Goal: Information Seeking & Learning: Learn about a topic

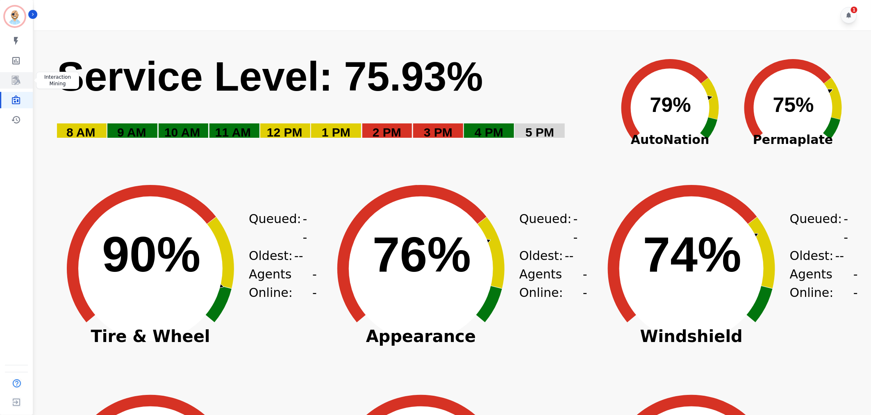
click at [27, 72] on link "Sidebar" at bounding box center [17, 80] width 32 height 16
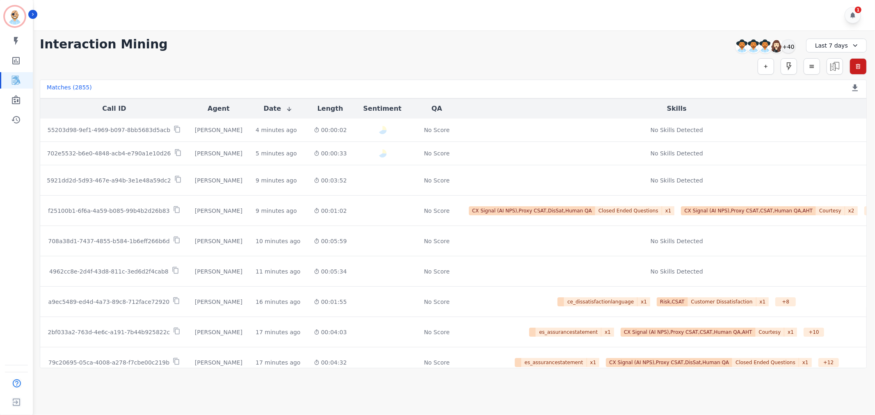
click at [633, 11] on div "1" at bounding box center [455, 15] width 843 height 30
click at [793, 49] on div "+40" at bounding box center [788, 46] width 14 height 14
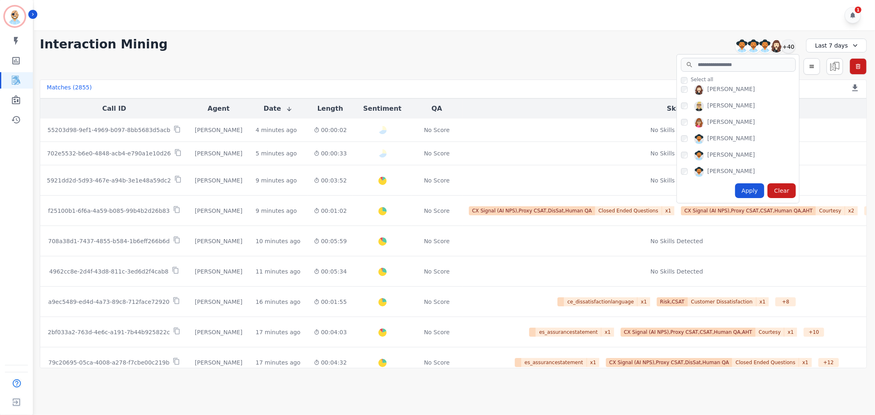
scroll to position [91, 0]
click at [746, 189] on div "Apply" at bounding box center [750, 190] width 30 height 15
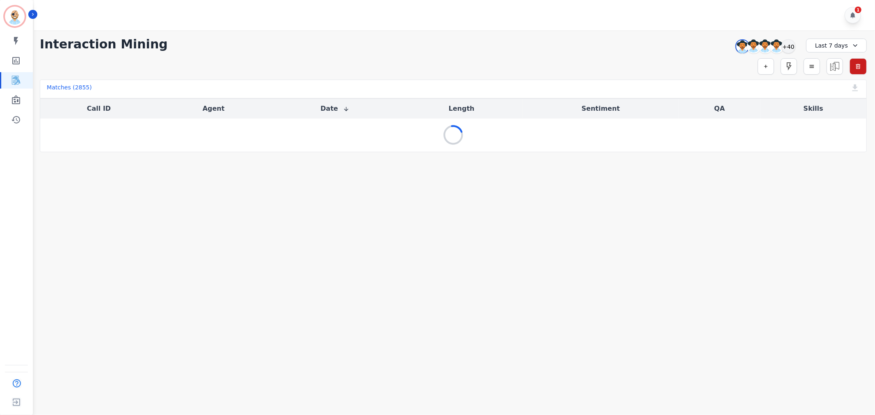
click at [476, 38] on div "**********" at bounding box center [453, 44] width 827 height 15
click at [439, 17] on div "1" at bounding box center [455, 15] width 843 height 30
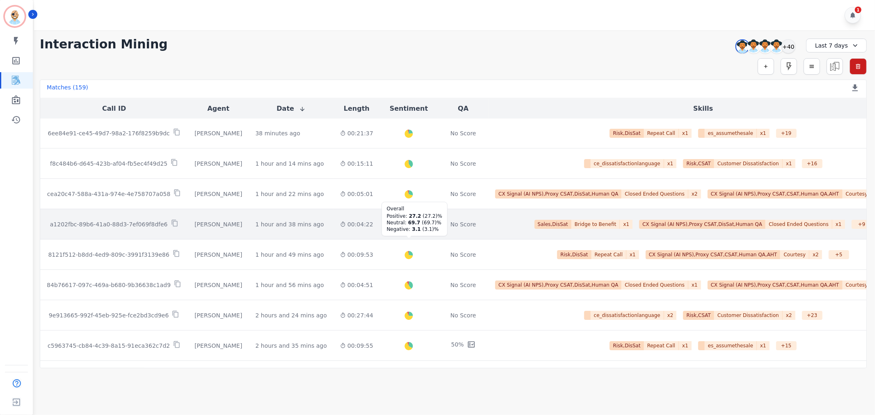
scroll to position [0, 0]
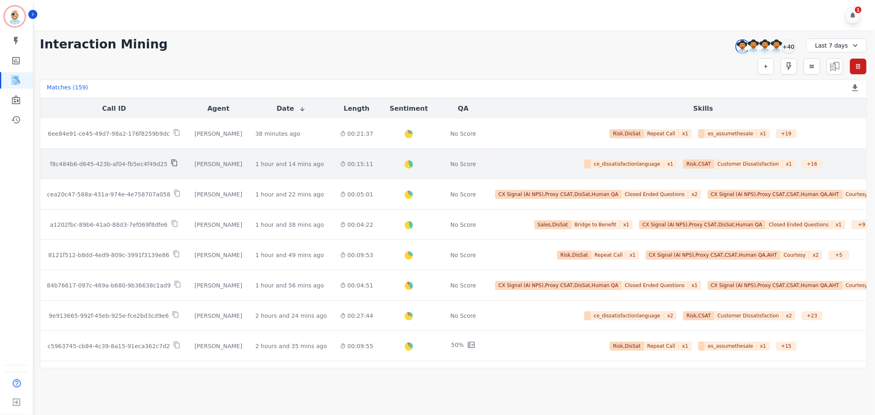
click at [171, 162] on icon at bounding box center [174, 162] width 7 height 7
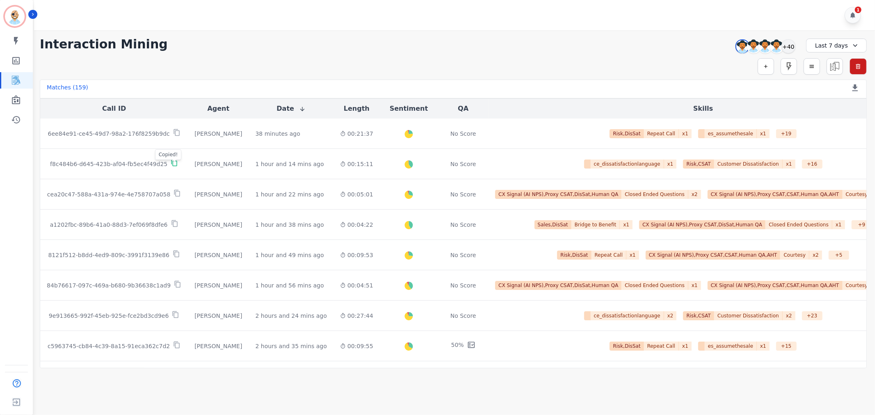
click at [236, 18] on div "1" at bounding box center [455, 15] width 843 height 30
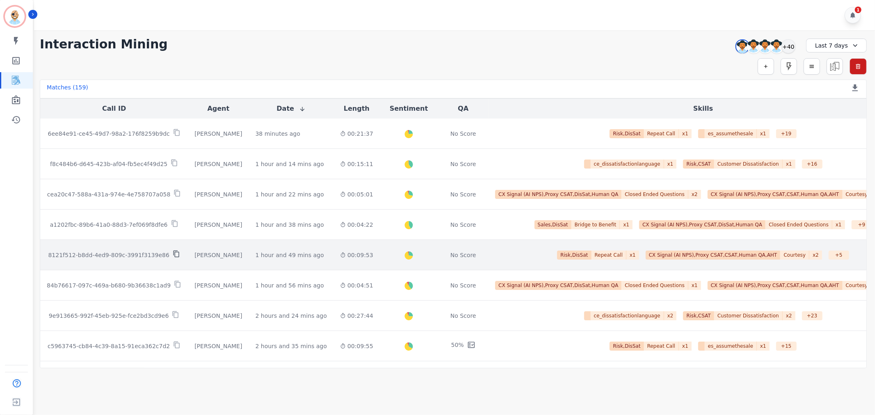
click at [173, 253] on icon at bounding box center [176, 253] width 7 height 7
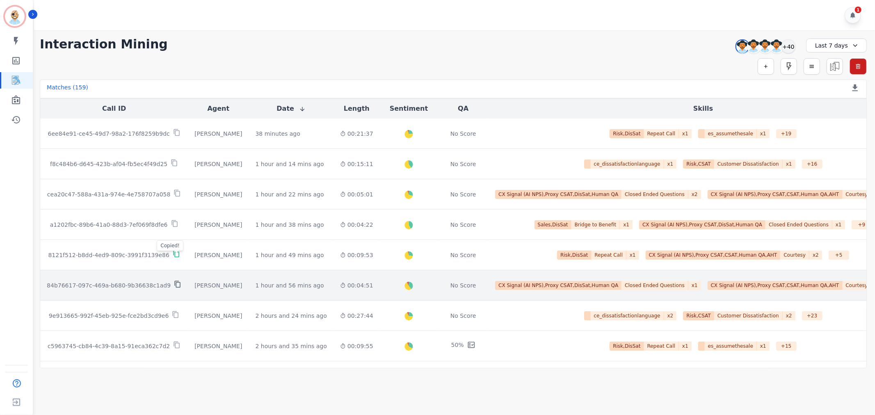
click at [174, 285] on icon at bounding box center [177, 283] width 7 height 7
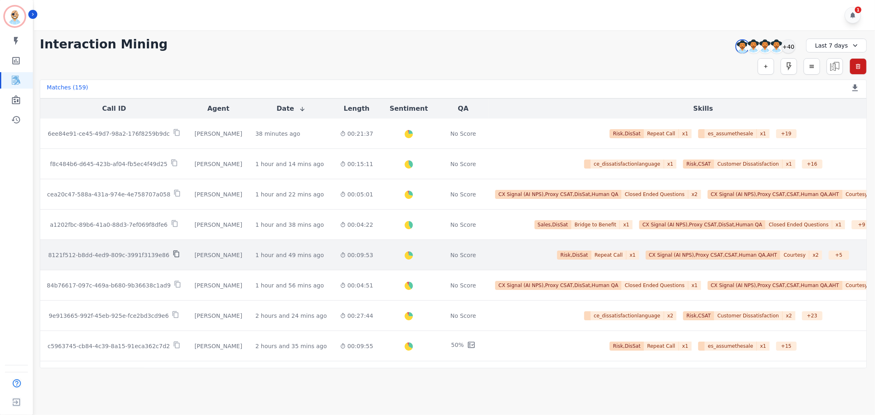
click at [173, 253] on icon at bounding box center [176, 254] width 6 height 7
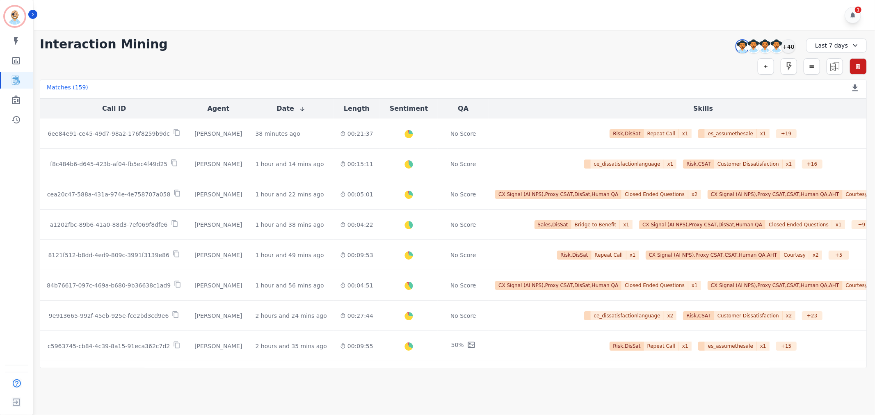
click at [437, 15] on div "1" at bounding box center [455, 15] width 843 height 30
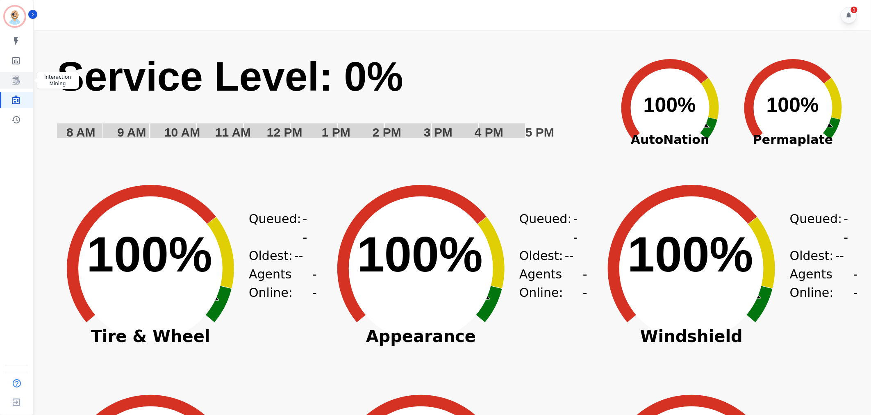
click at [11, 80] on icon "Sidebar" at bounding box center [16, 80] width 10 height 10
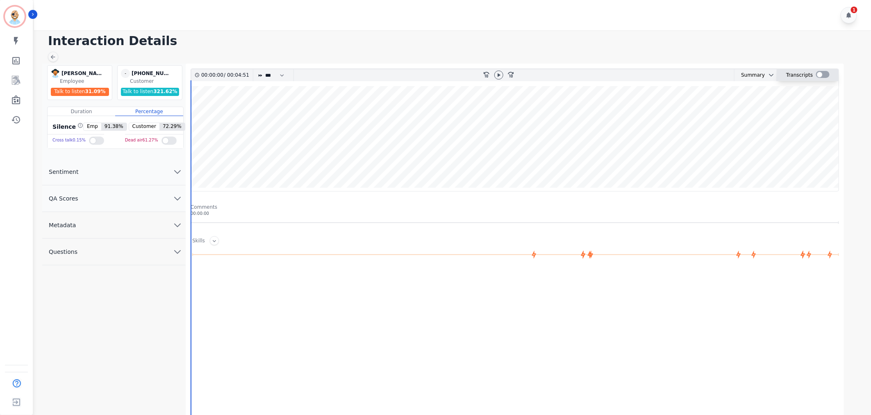
click at [824, 74] on div at bounding box center [823, 74] width 14 height 7
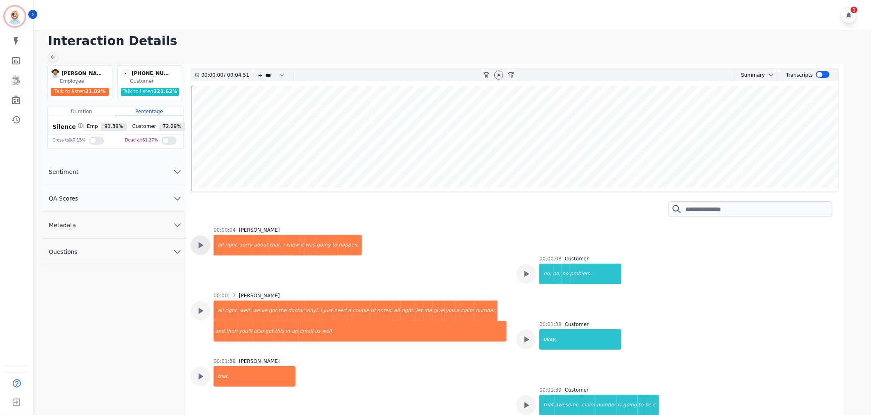
click at [194, 246] on div at bounding box center [201, 245] width 20 height 20
click at [499, 72] on icon at bounding box center [499, 75] width 7 height 7
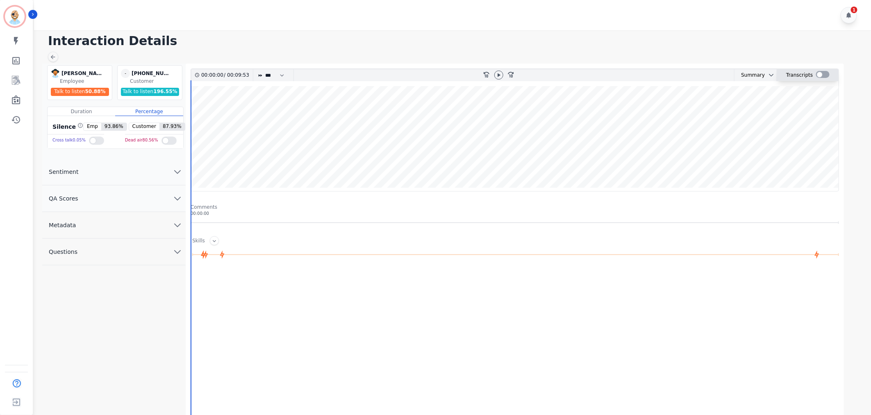
click at [822, 76] on div at bounding box center [823, 74] width 14 height 7
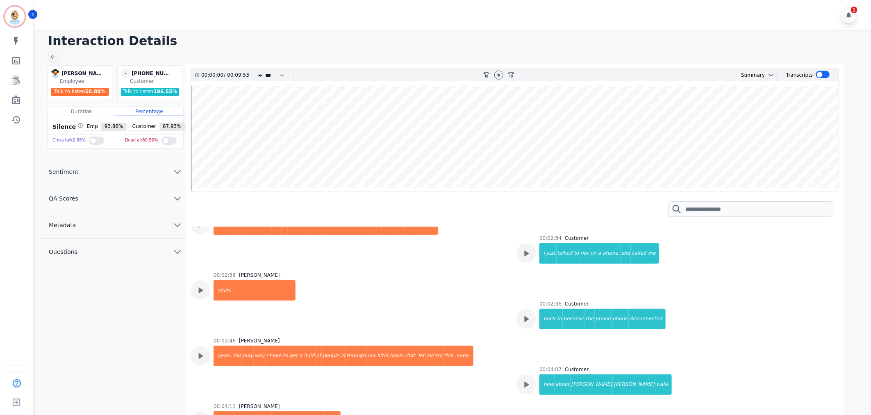
scroll to position [638, 0]
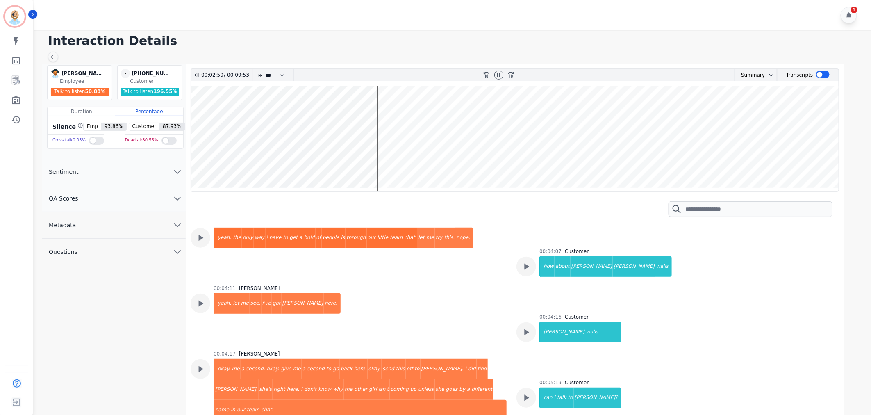
scroll to position [729, 0]
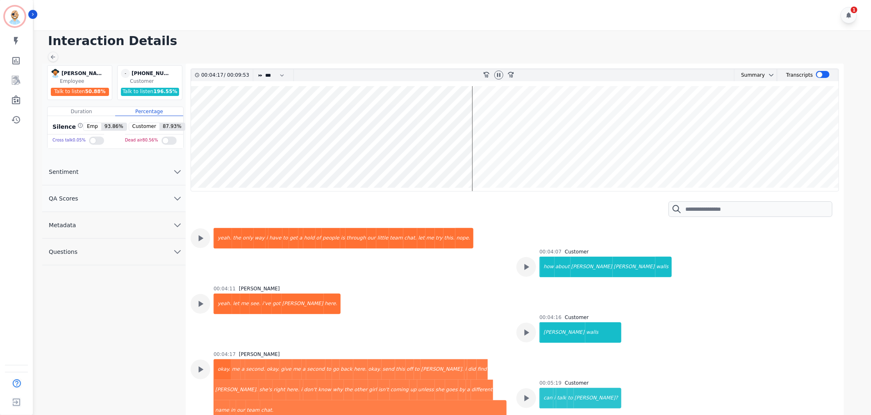
click at [446, 300] on div "00:04:11 Chris Anderson yeah. let me see. i've got ashley here." at bounding box center [349, 313] width 316 height 56
click at [498, 74] on icon at bounding box center [498, 75] width 3 height 4
click at [453, 292] on div "00:04:11 Chris Anderson yeah. let me see. i've got ashley here." at bounding box center [349, 313] width 316 height 56
click at [384, 304] on div "00:04:11 Chris Anderson yeah. let me see. i've got ashley here." at bounding box center [349, 313] width 316 height 56
click at [150, 323] on div "Chris Anderson Chris Anderson Employee Talk to listen 50.88 % - +14199825159 un…" at bounding box center [114, 259] width 144 height 391
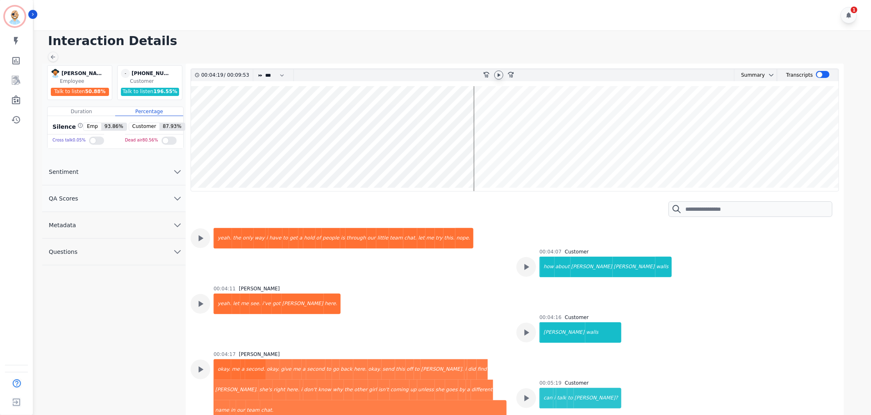
click at [271, 31] on div "Interaction Details Chris Anderson Chris Anderson Employee Talk to listen 50.88…" at bounding box center [452, 225] width 840 height 391
click at [272, 23] on div "1" at bounding box center [454, 15] width 840 height 30
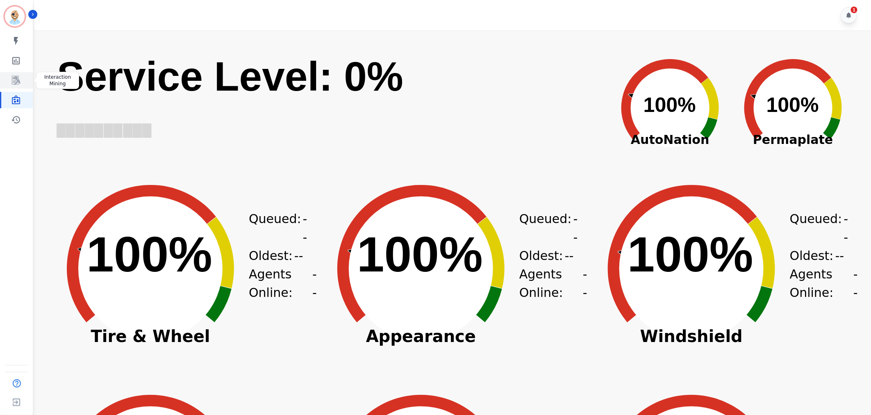
click at [17, 80] on icon "Sidebar" at bounding box center [16, 80] width 8 height 9
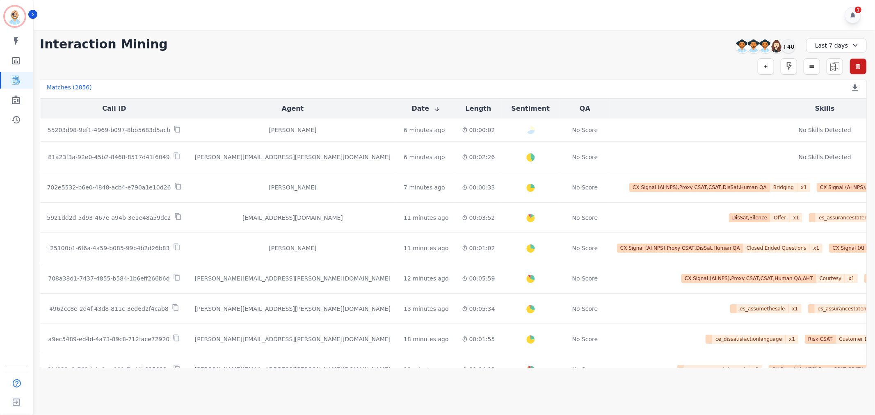
click at [399, 33] on div "**********" at bounding box center [453, 199] width 843 height 338
click at [416, 9] on div "1" at bounding box center [455, 15] width 843 height 30
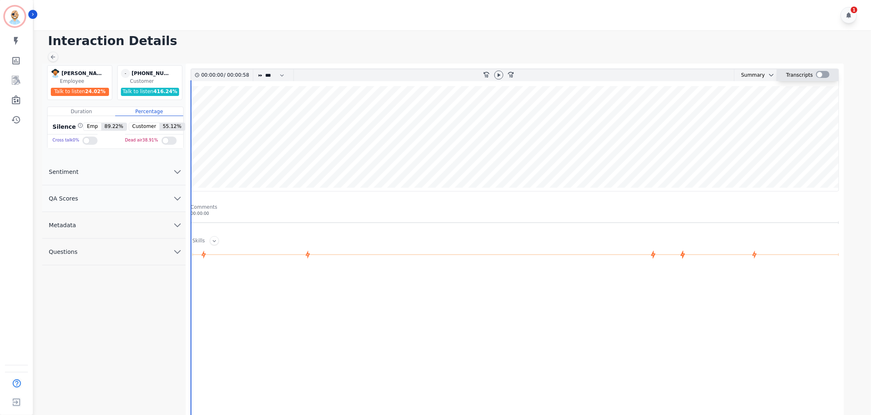
click at [822, 75] on div at bounding box center [823, 74] width 14 height 7
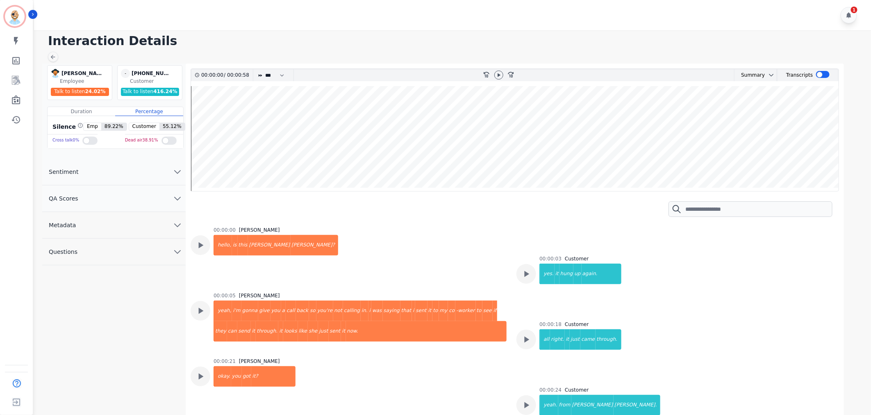
click at [448, 380] on div "00:00:21 [PERSON_NAME]. you got it?" at bounding box center [349, 386] width 316 height 56
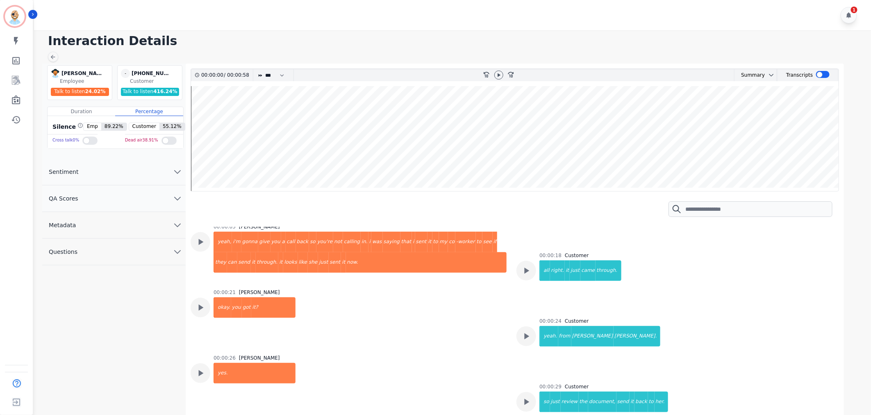
scroll to position [91, 0]
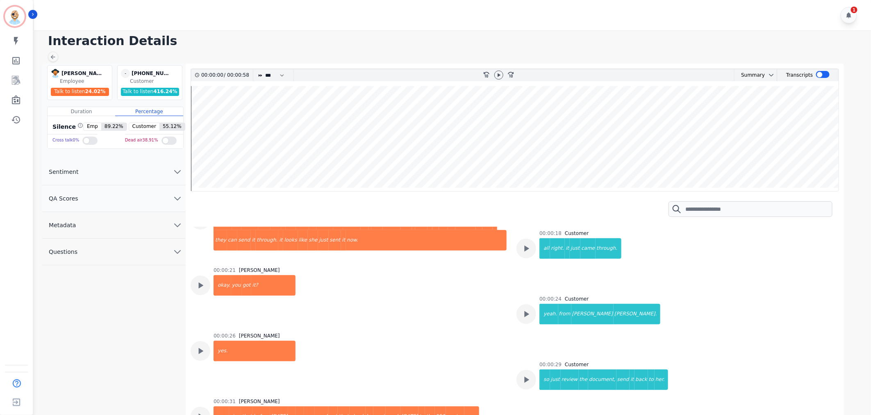
click at [478, 313] on div "00:00:21 [PERSON_NAME]. you got it?" at bounding box center [349, 295] width 316 height 56
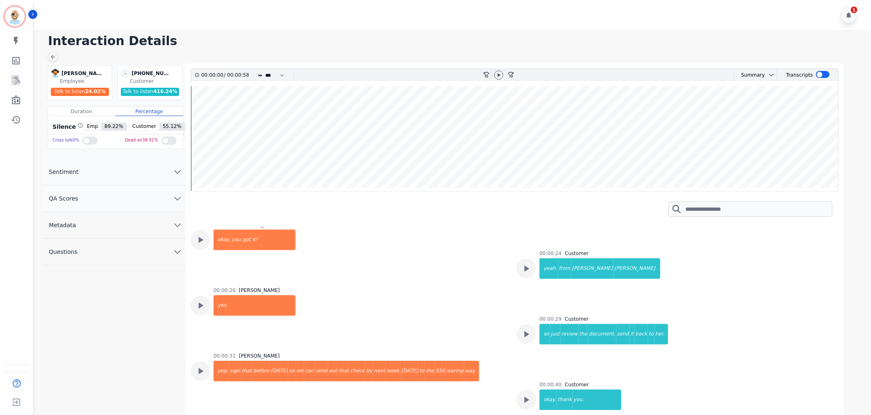
click at [453, 287] on div "00:00:26 [PERSON_NAME] yes." at bounding box center [349, 315] width 316 height 56
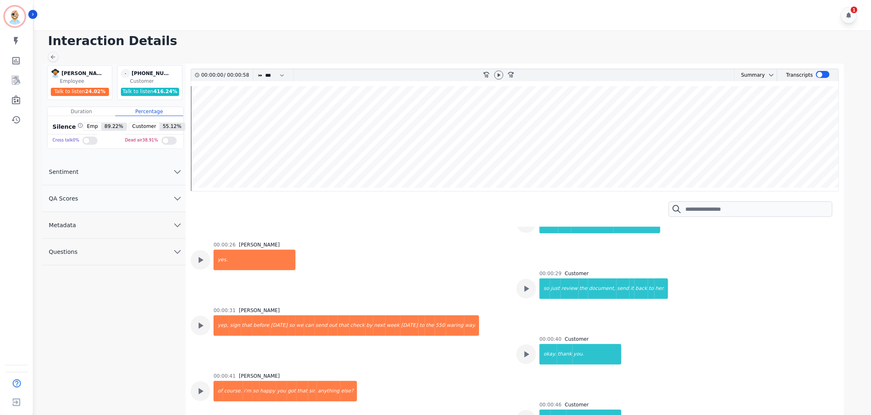
click at [489, 287] on div "00:00:26 [PERSON_NAME] yes." at bounding box center [349, 270] width 316 height 56
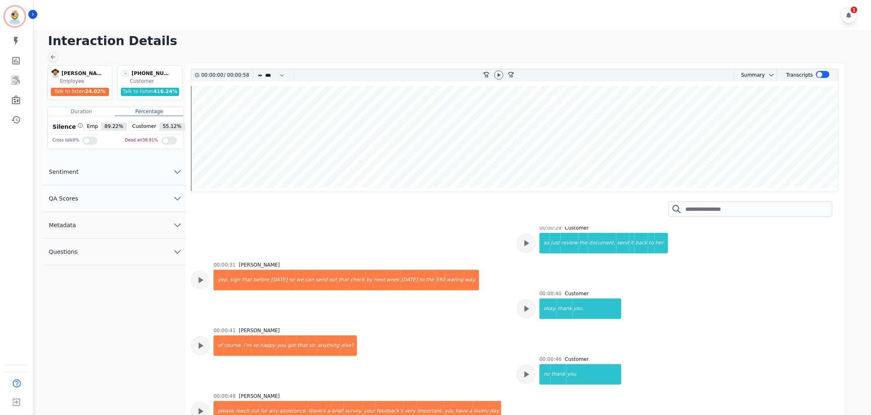
click at [489, 278] on div "00:00:31 [PERSON_NAME] yep, sign that before [DATE] so we can send out that che…" at bounding box center [349, 290] width 316 height 56
click at [467, 308] on div "00:00:31 [PERSON_NAME] yep, sign that before [DATE] so we can send out that che…" at bounding box center [349, 290] width 316 height 56
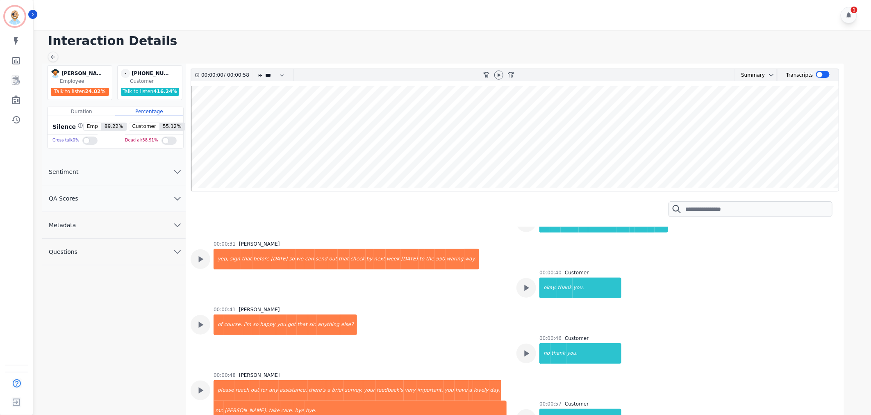
scroll to position [268, 0]
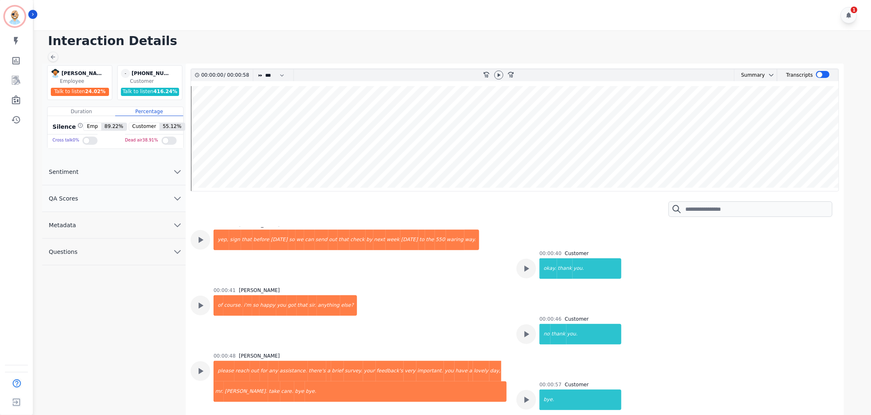
click at [463, 330] on div "00:00:41 [PERSON_NAME] of course. i'm so happy you got that sir. anything else?" at bounding box center [349, 315] width 316 height 56
click at [462, 297] on div "00:00:41 [PERSON_NAME] of course. i'm so happy you got that sir. anything else?" at bounding box center [349, 315] width 316 height 56
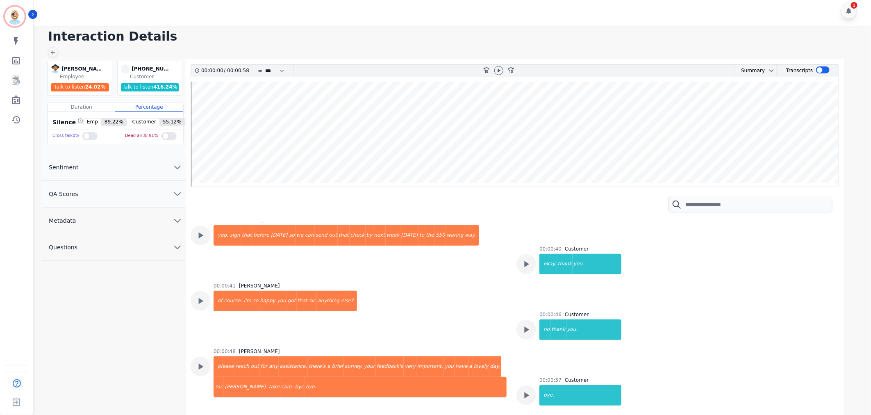
scroll to position [6, 0]
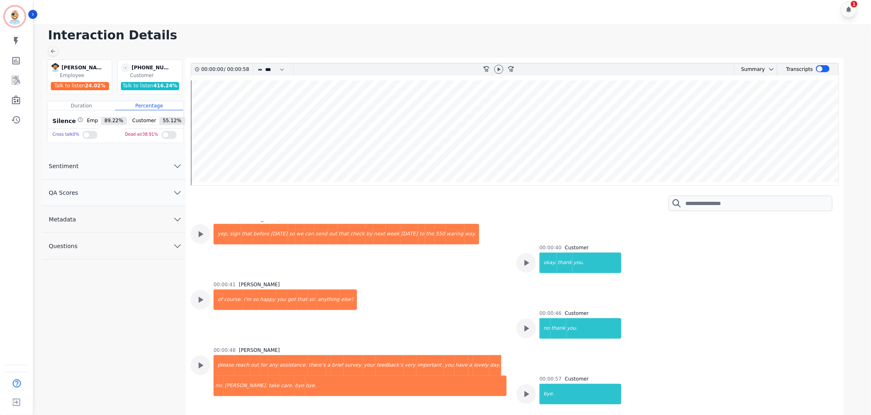
click at [521, 364] on div "00:00:00 [PERSON_NAME] hello, is this [PERSON_NAME]? 00:00:03 Customer yes. it …" at bounding box center [512, 177] width 642 height 449
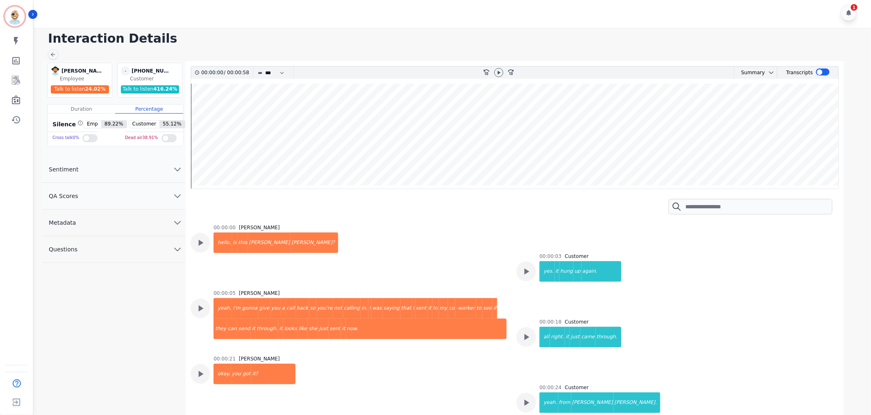
scroll to position [0, 0]
